Goal: Task Accomplishment & Management: Manage account settings

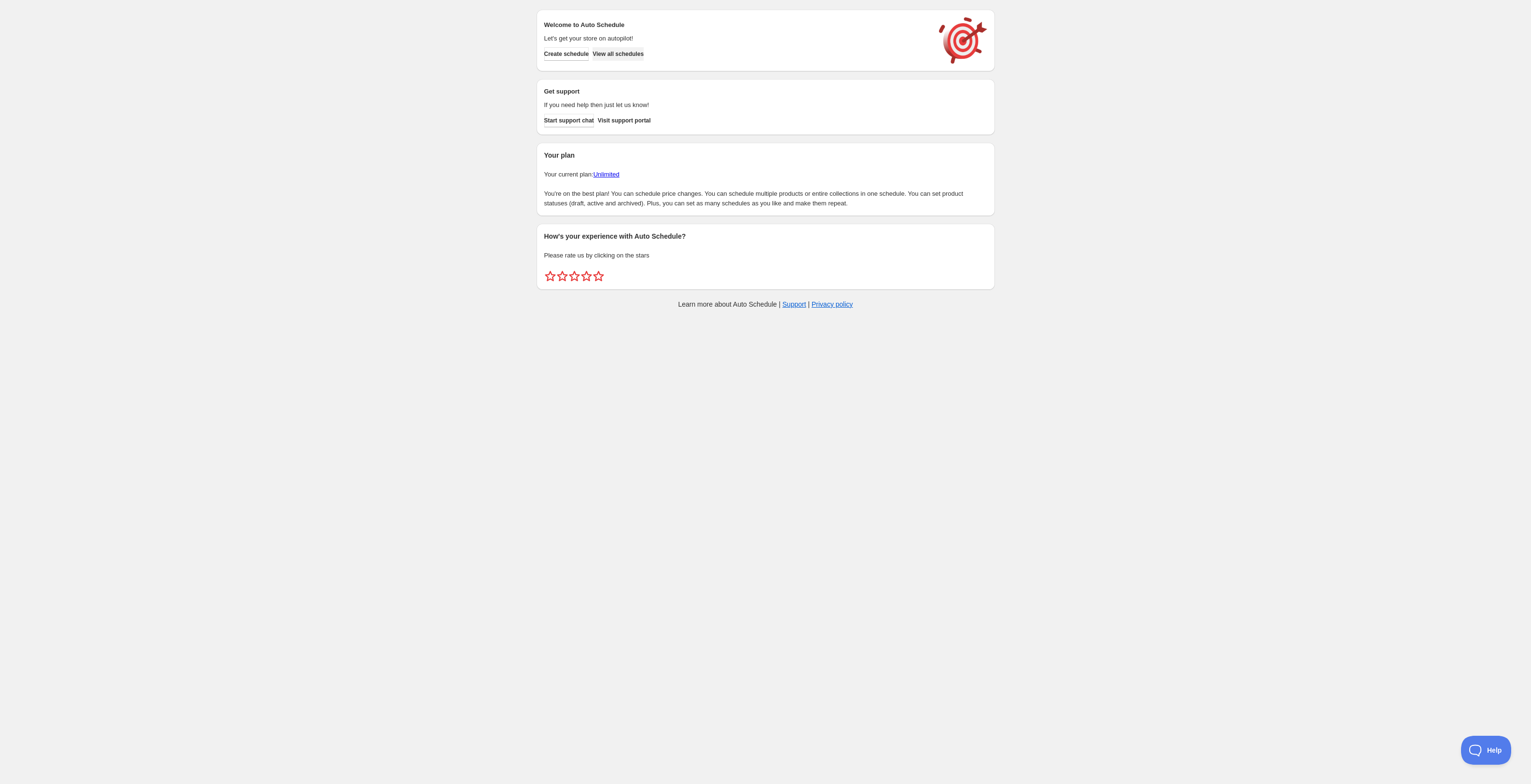
click at [620, 56] on span "View all schedules" at bounding box center [618, 54] width 51 height 8
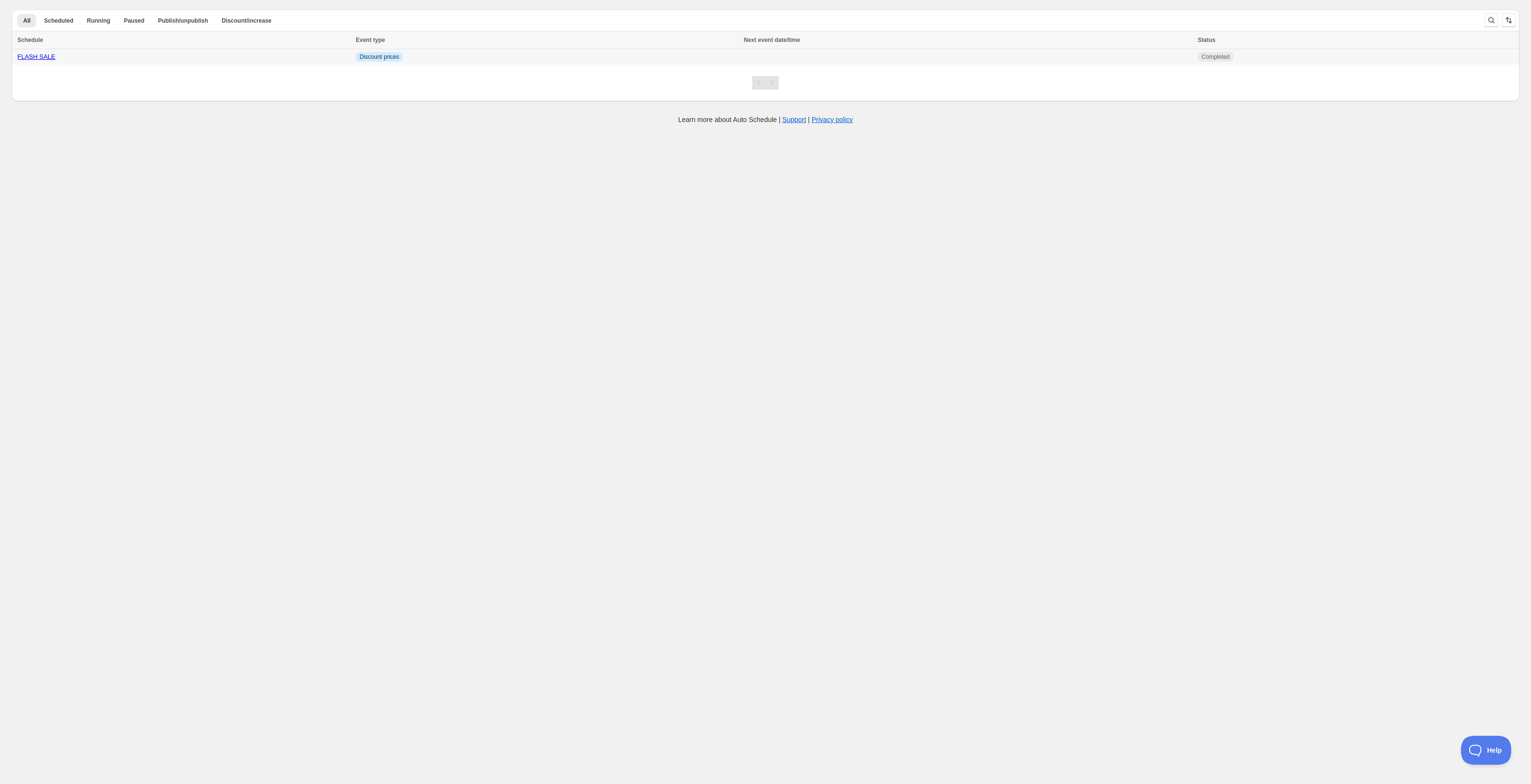
click at [24, 55] on link "FLASH SALE" at bounding box center [36, 57] width 38 height 7
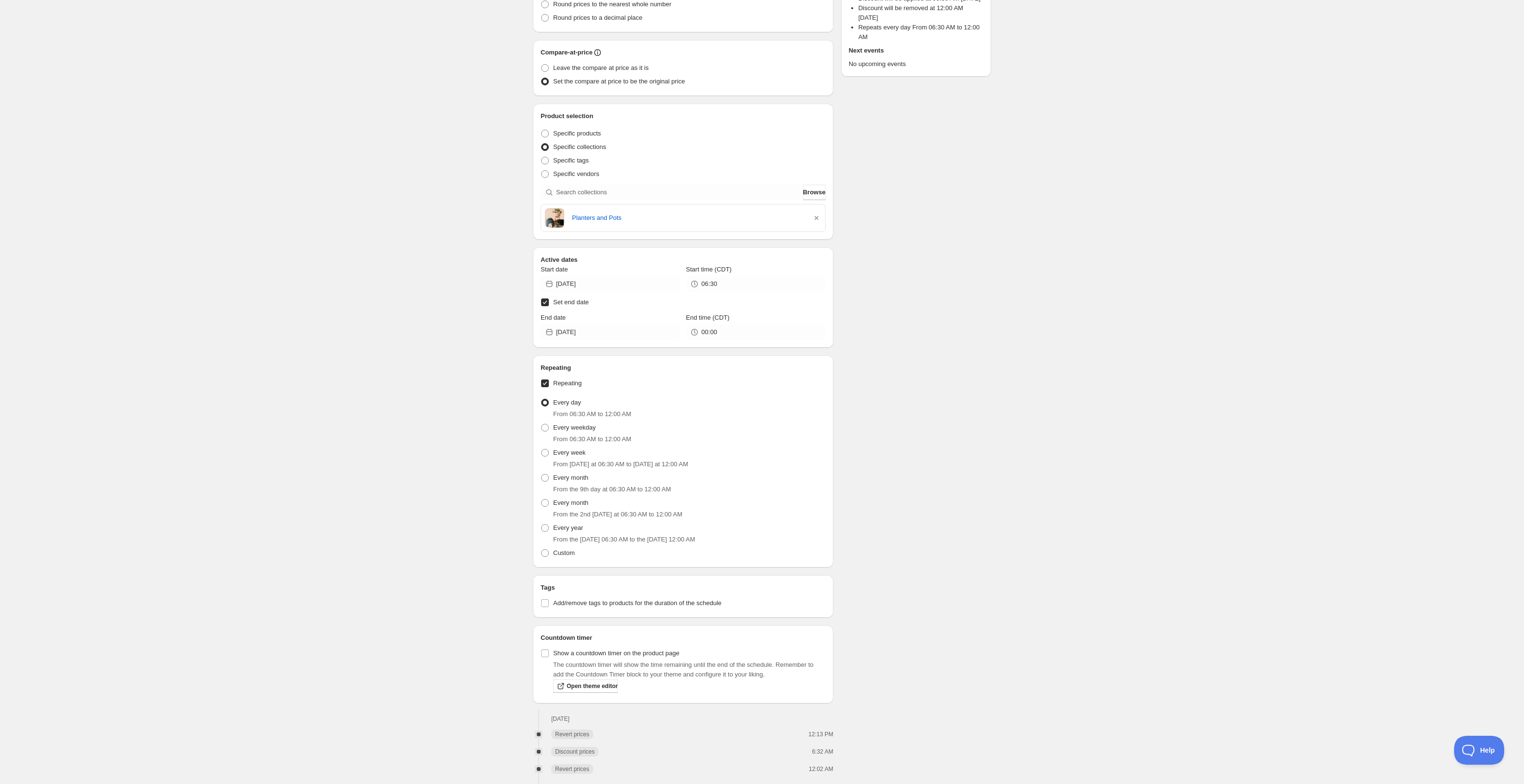
scroll to position [429, 0]
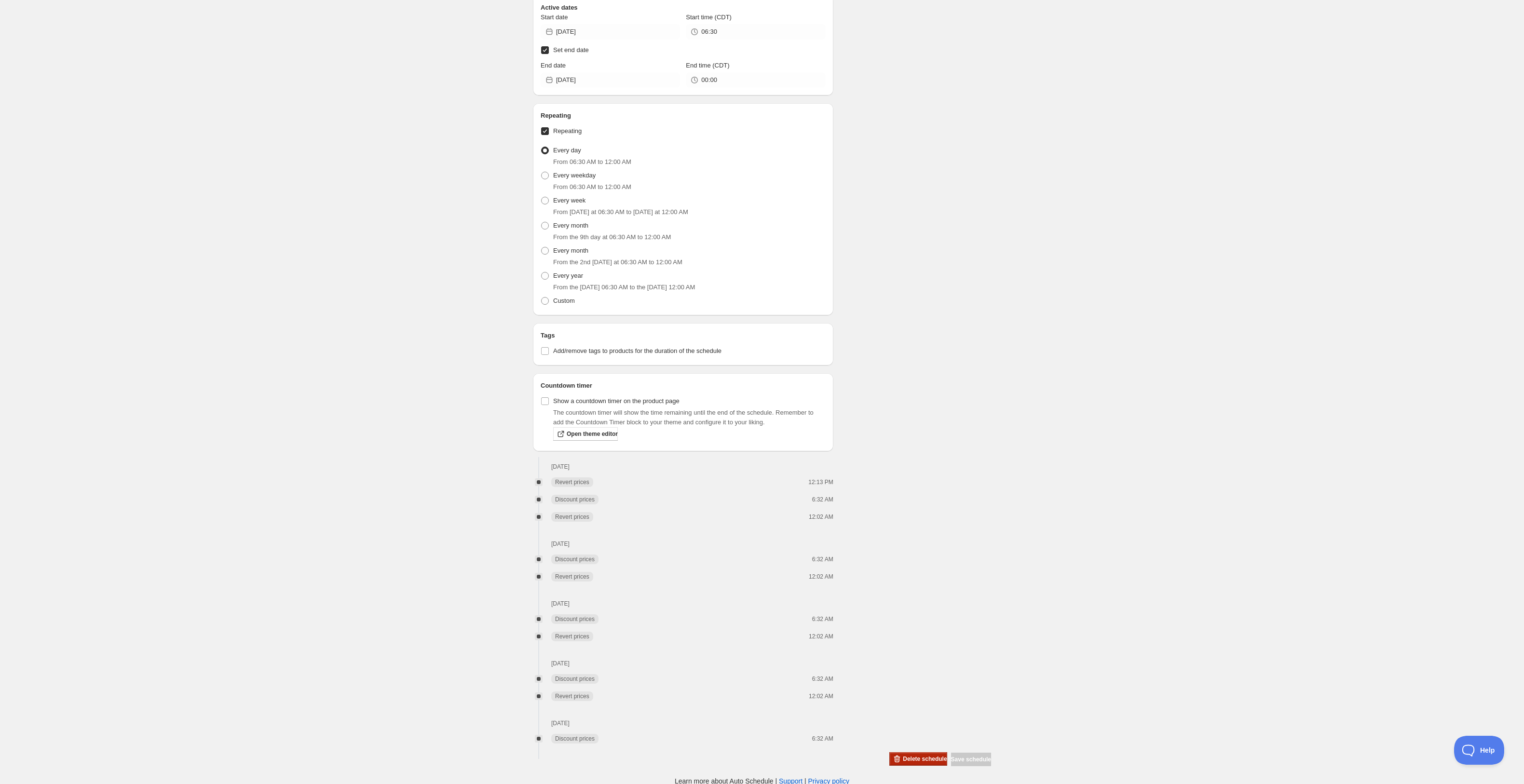
click at [915, 755] on span "Delete schedule" at bounding box center [925, 759] width 44 height 8
